Goal: Transaction & Acquisition: Purchase product/service

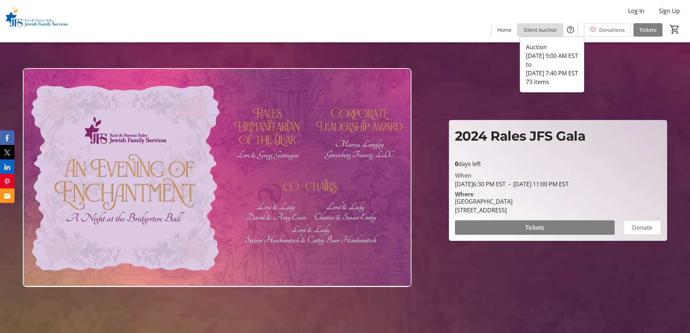
click at [541, 25] on span at bounding box center [539, 29] width 45 height 17
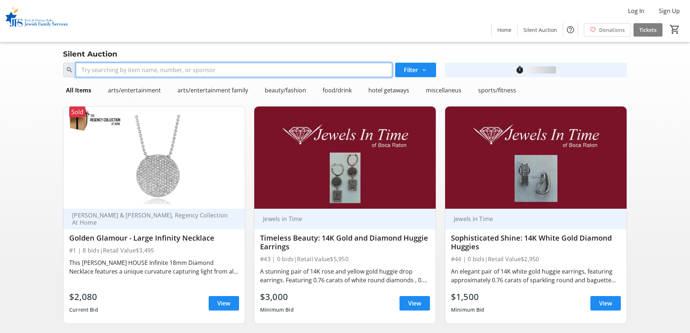
click at [202, 71] on input "Search" at bounding box center [234, 70] width 316 height 14
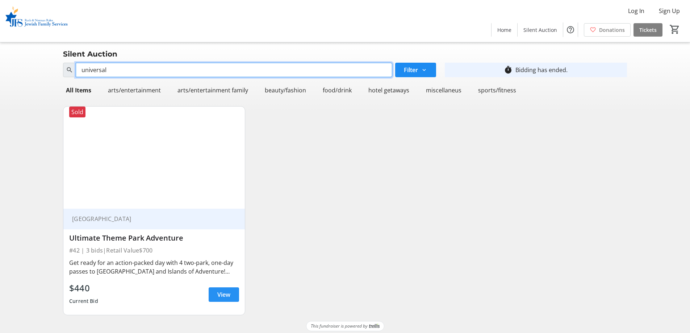
type input "universal"
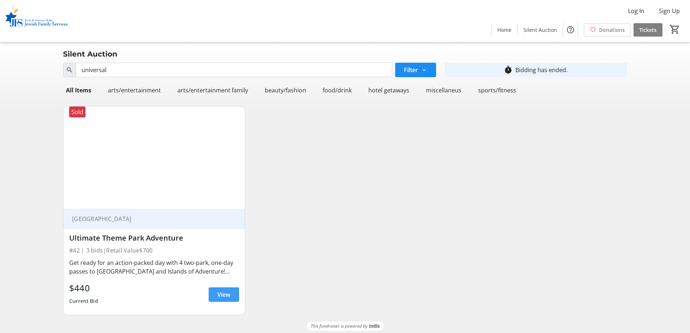
click at [215, 298] on span at bounding box center [224, 294] width 30 height 17
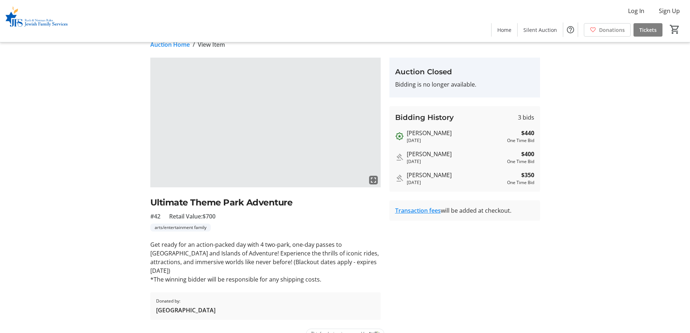
scroll to position [17, 0]
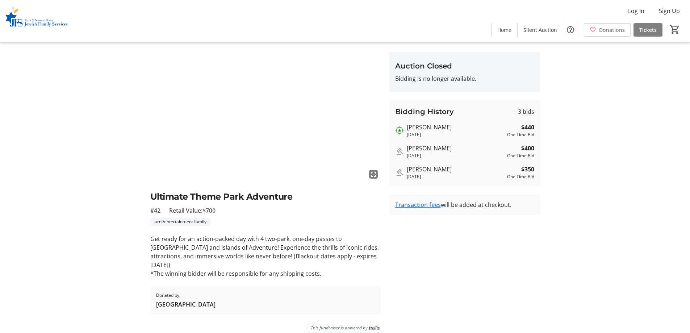
drag, startPoint x: 261, startPoint y: 259, endPoint x: 367, endPoint y: 257, distance: 106.5
click at [367, 257] on p "Get ready for an action-packed day with 4 two-park, one-day passes to [GEOGRAPH…" at bounding box center [265, 251] width 230 height 35
click at [295, 260] on p "Get ready for an action-packed day with 4 two-park, one-day passes to [GEOGRAPH…" at bounding box center [265, 251] width 230 height 35
drag, startPoint x: 324, startPoint y: 259, endPoint x: 367, endPoint y: 260, distance: 43.1
click at [367, 260] on p "Get ready for an action-packed day with 4 two-park, one-day passes to [GEOGRAPH…" at bounding box center [265, 251] width 230 height 35
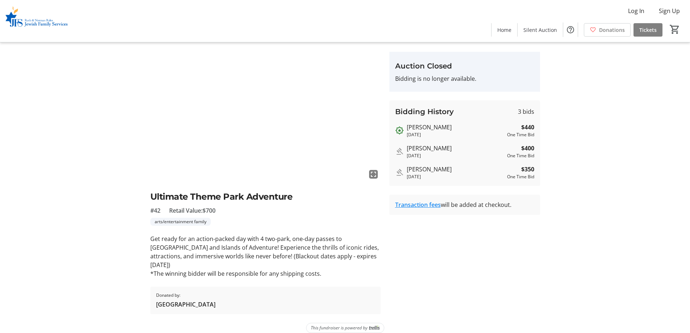
click at [367, 260] on p "Get ready for an action-packed day with 4 two-park, one-day passes to [GEOGRAPH…" at bounding box center [265, 251] width 230 height 35
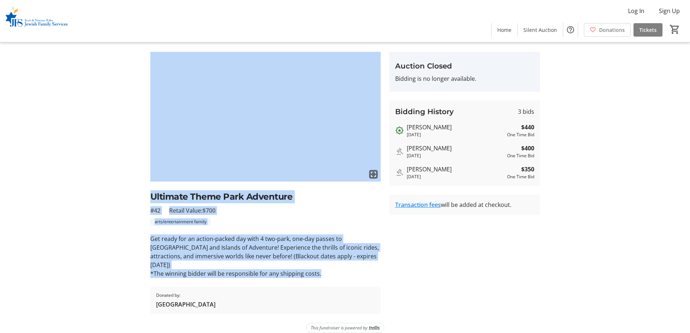
drag, startPoint x: 349, startPoint y: 270, endPoint x: 131, endPoint y: 99, distance: 277.5
click at [131, 99] on div "fullscreen Ultimate Theme Park Adventure #42 Retail Value: $700 arts/entertainm…" at bounding box center [345, 183] width 478 height 262
click at [132, 100] on div "fullscreen Ultimate Theme Park Adventure #42 Retail Value: $700 arts/entertainm…" at bounding box center [345, 183] width 478 height 262
click at [134, 100] on div "fullscreen Ultimate Theme Park Adventure #42 Retail Value: $700 arts/entertainm…" at bounding box center [345, 183] width 478 height 262
drag, startPoint x: 135, startPoint y: 98, endPoint x: 341, endPoint y: 261, distance: 262.3
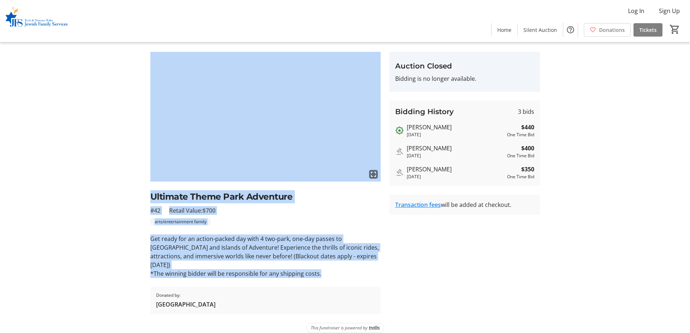
click at [341, 261] on div "fullscreen Ultimate Theme Park Adventure #42 Retail Value: $700 arts/entertainm…" at bounding box center [345, 183] width 478 height 262
click at [341, 269] on p "*The winning bidder will be responsible for any shipping costs." at bounding box center [265, 273] width 230 height 9
